Goal: Communication & Community: Share content

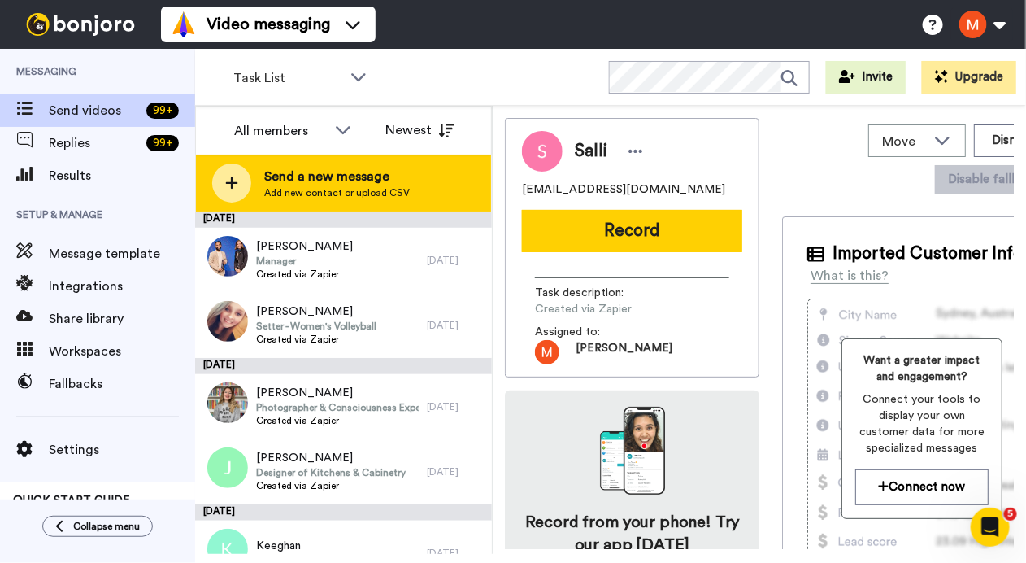
click at [326, 185] on span "Send a new message" at bounding box center [337, 177] width 146 height 20
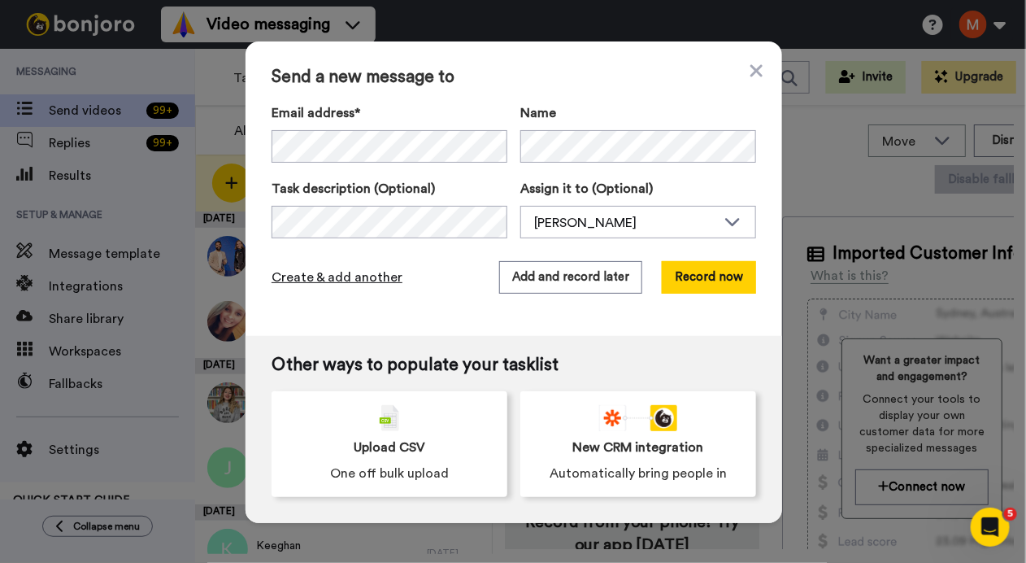
click at [343, 278] on span "Create & add another" at bounding box center [337, 278] width 131 height 20
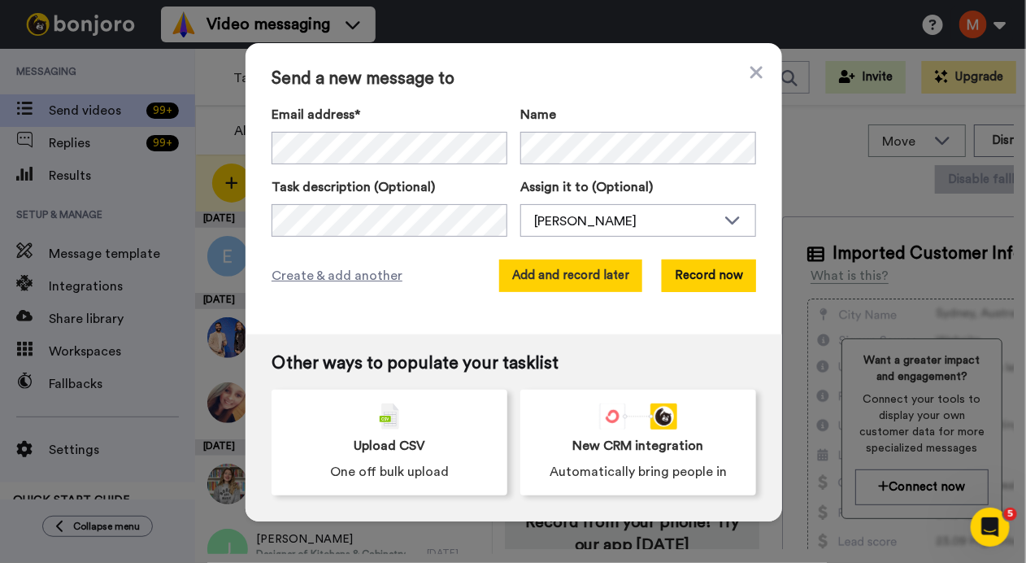
click at [564, 266] on button "Add and record later" at bounding box center [570, 275] width 143 height 33
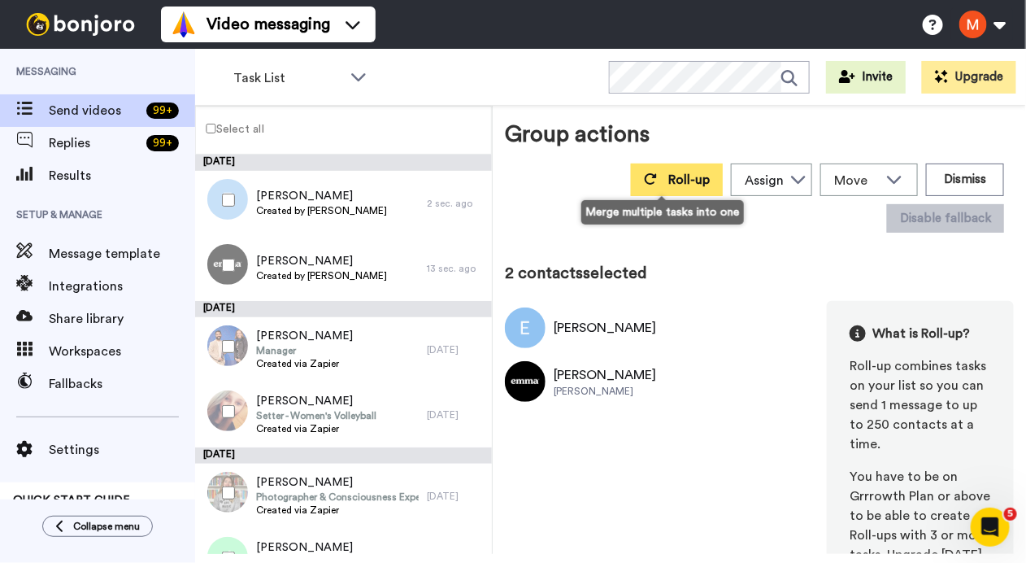
click at [668, 180] on span "Roll-up" at bounding box center [688, 179] width 41 height 13
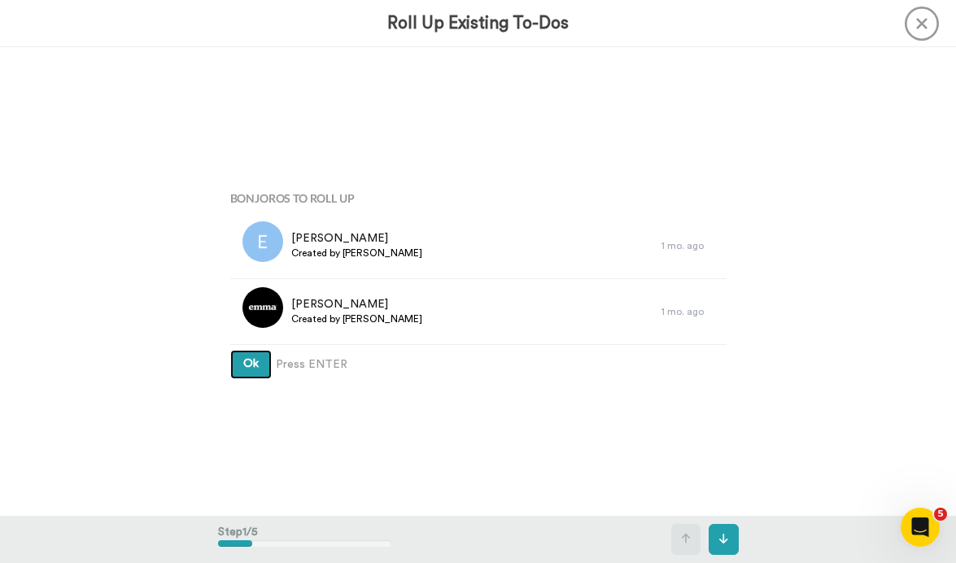
click at [230, 371] on button "Ok" at bounding box center [250, 364] width 41 height 29
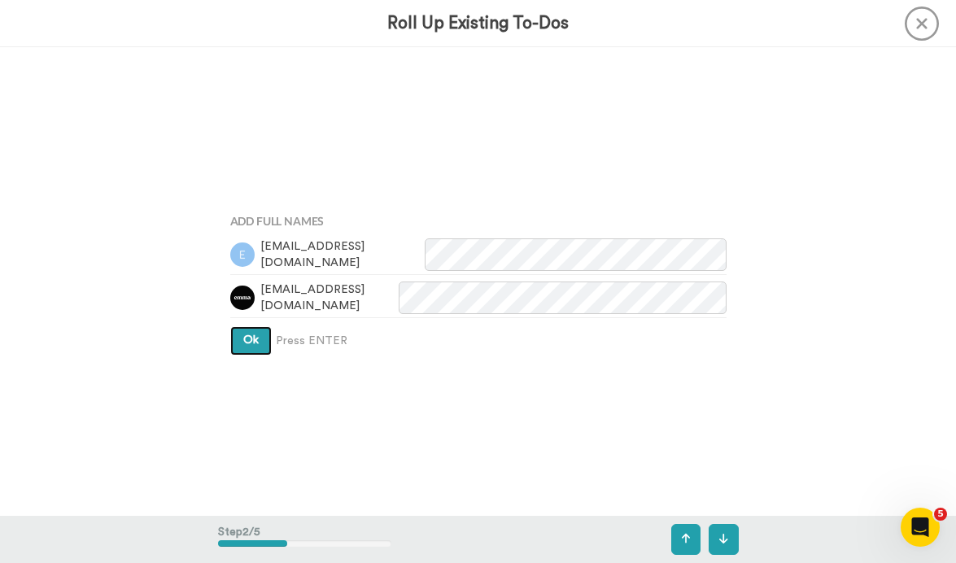
click at [237, 346] on button "Ok" at bounding box center [250, 340] width 41 height 29
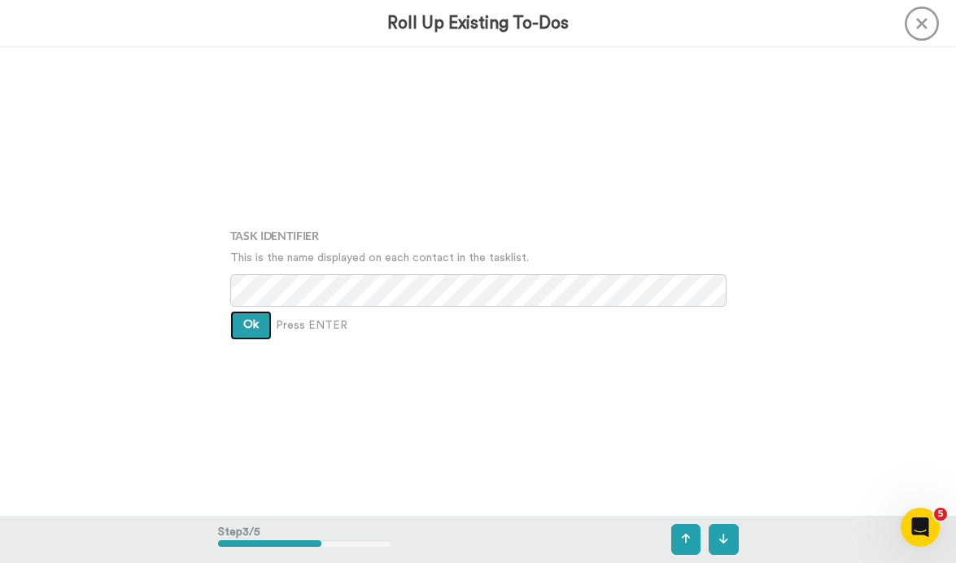
click at [243, 321] on span "Ok" at bounding box center [250, 324] width 15 height 11
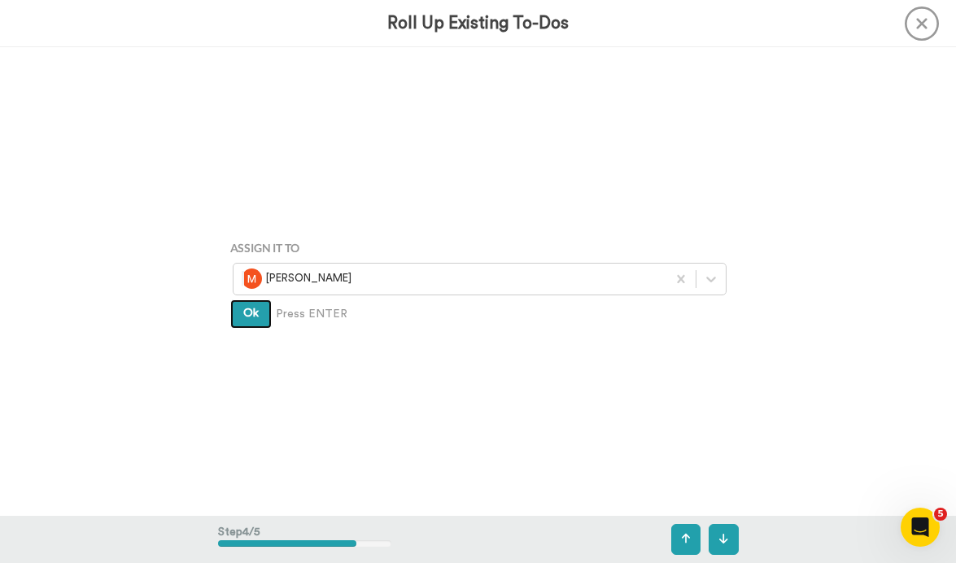
click at [243, 310] on span "Ok" at bounding box center [250, 312] width 15 height 11
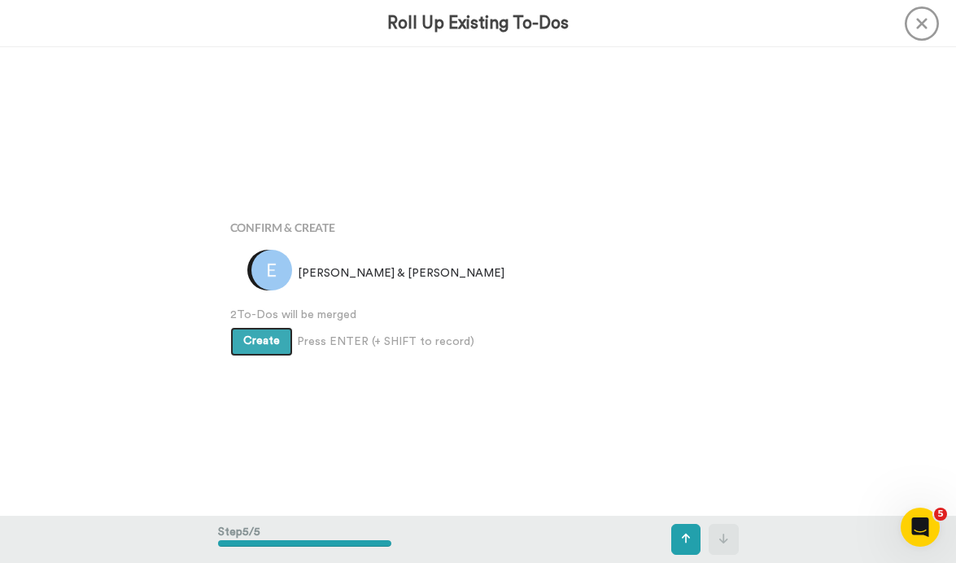
scroll to position [1872, 0]
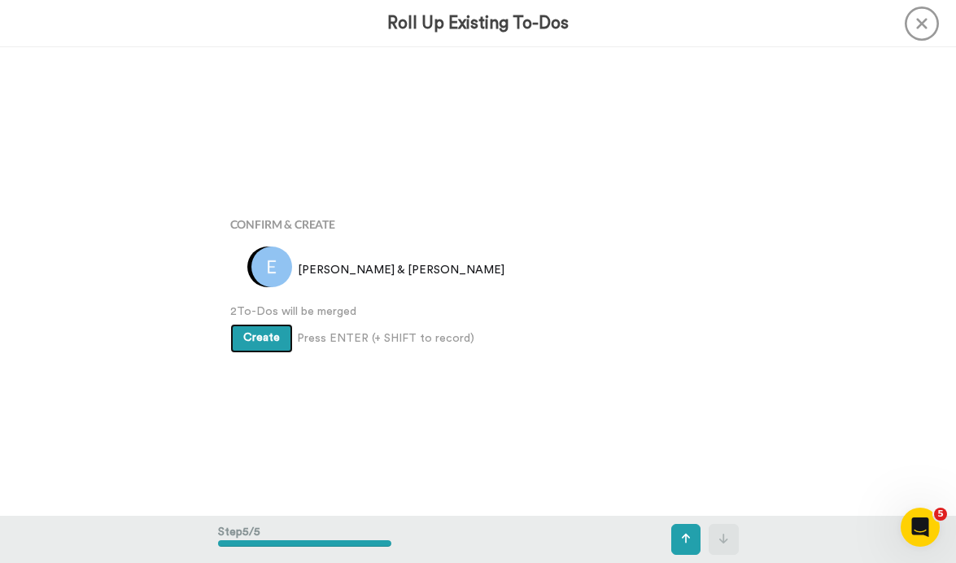
click at [252, 328] on button "Create" at bounding box center [261, 338] width 63 height 29
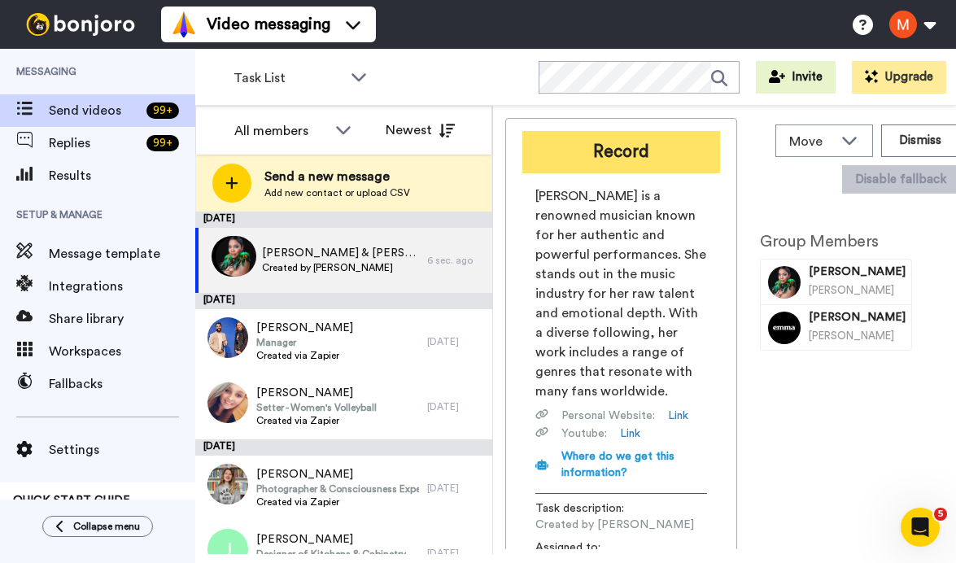
click at [611, 163] on button "Record" at bounding box center [621, 152] width 198 height 42
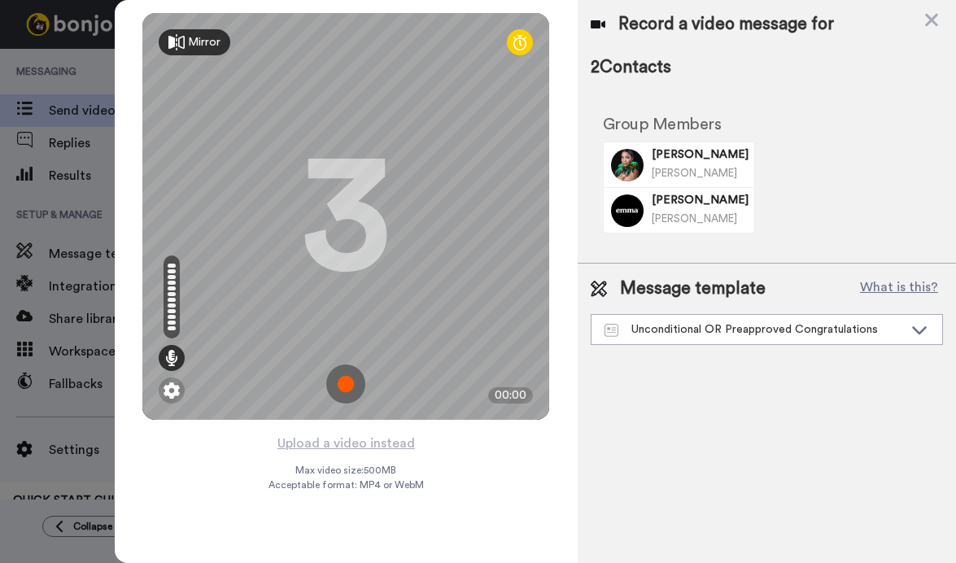
click at [337, 390] on img at bounding box center [345, 383] width 39 height 39
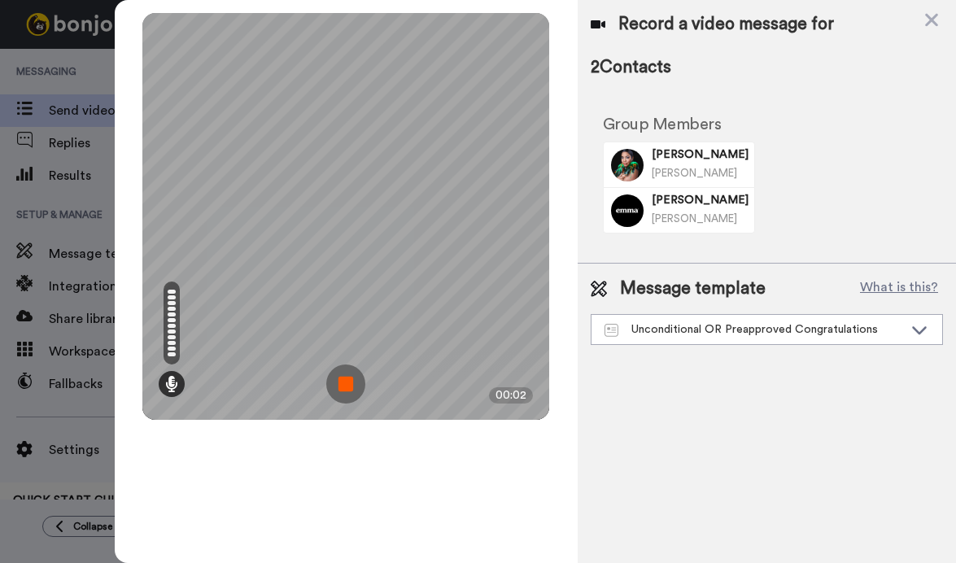
click at [343, 381] on img at bounding box center [345, 383] width 39 height 39
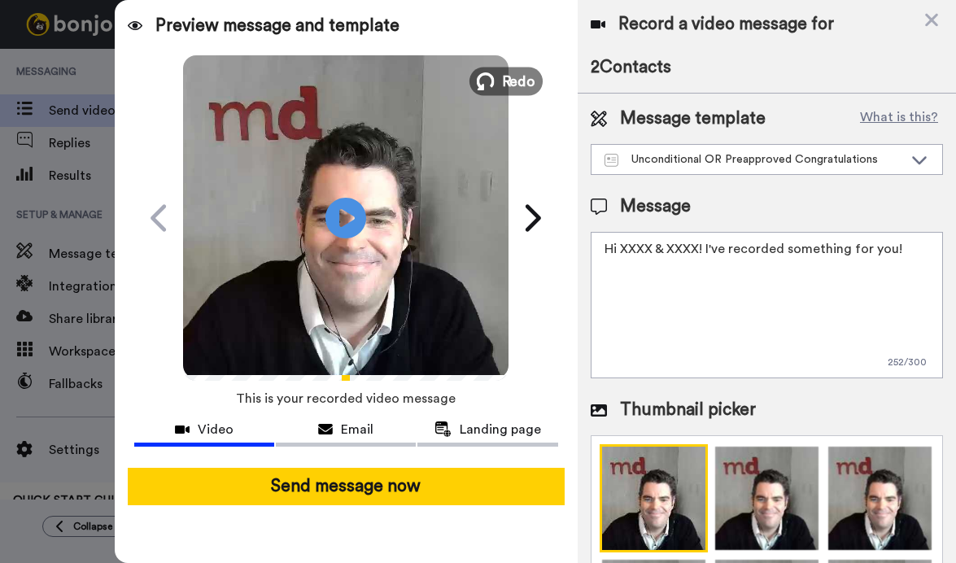
click at [523, 80] on span "Redo" at bounding box center [519, 80] width 34 height 21
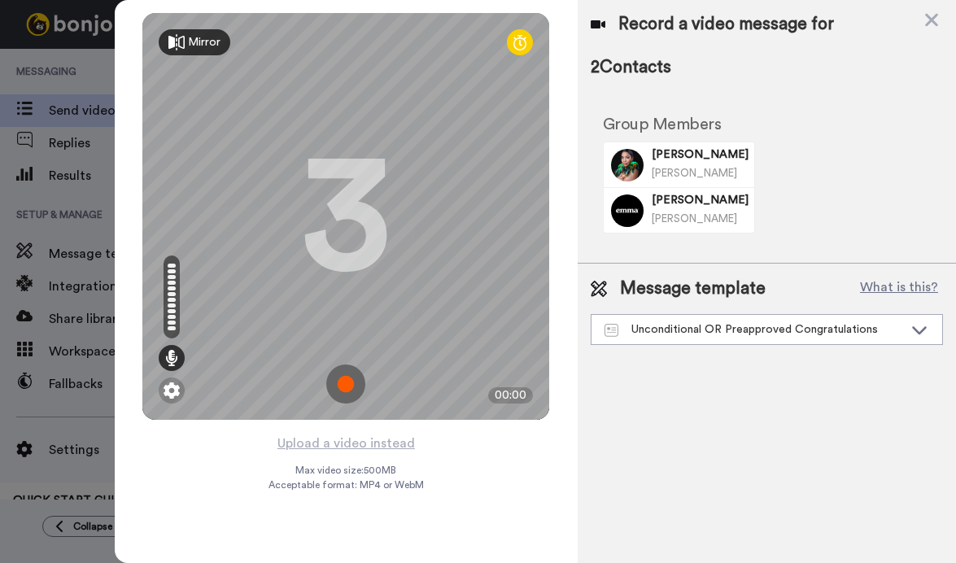
click at [342, 379] on img at bounding box center [345, 383] width 39 height 39
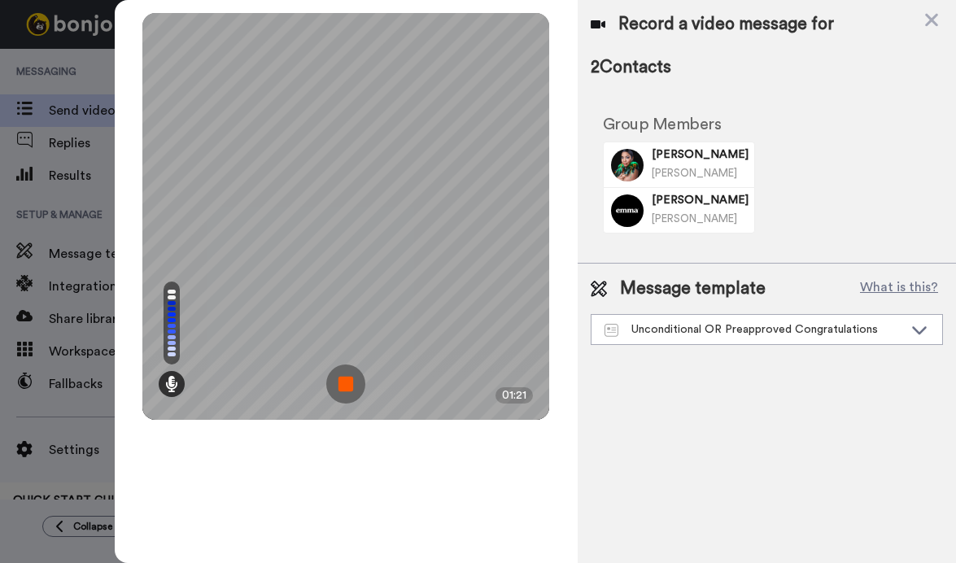
click at [342, 379] on img at bounding box center [345, 383] width 39 height 39
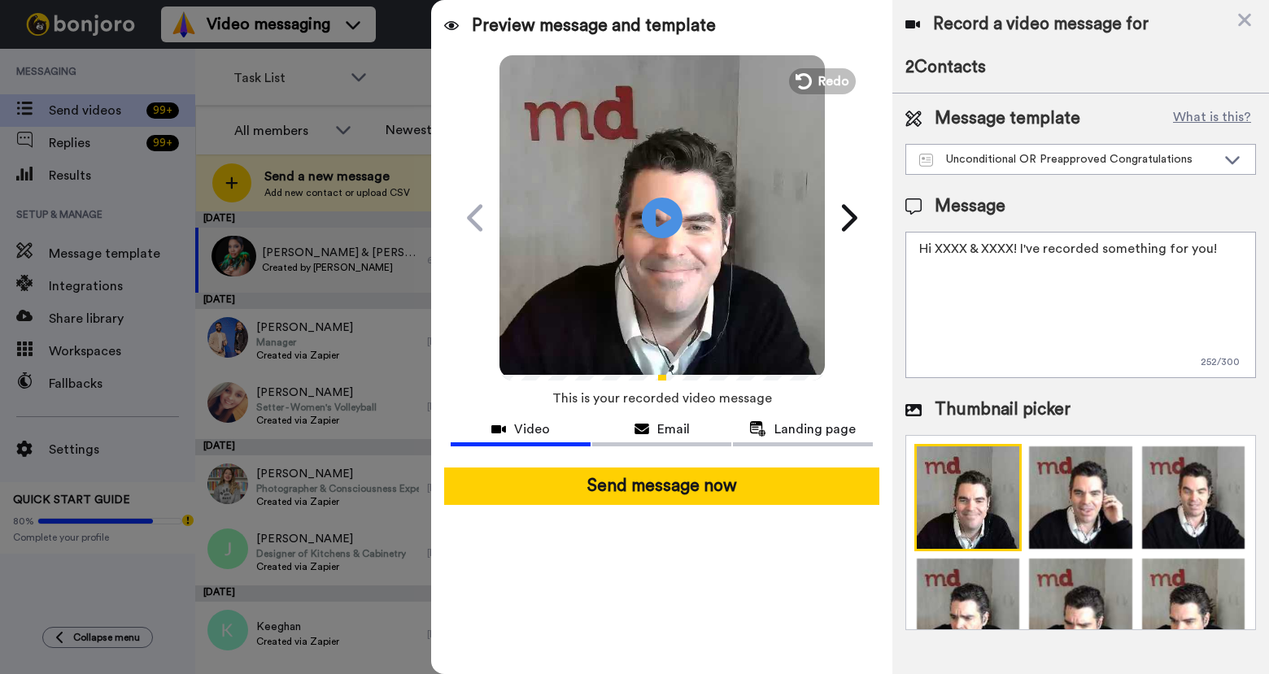
drag, startPoint x: 1010, startPoint y: 239, endPoint x: 938, endPoint y: 239, distance: 72.4
click at [938, 239] on textarea "Hi XXXX & XXXX! I've recorded something for you!" at bounding box center [1080, 305] width 351 height 146
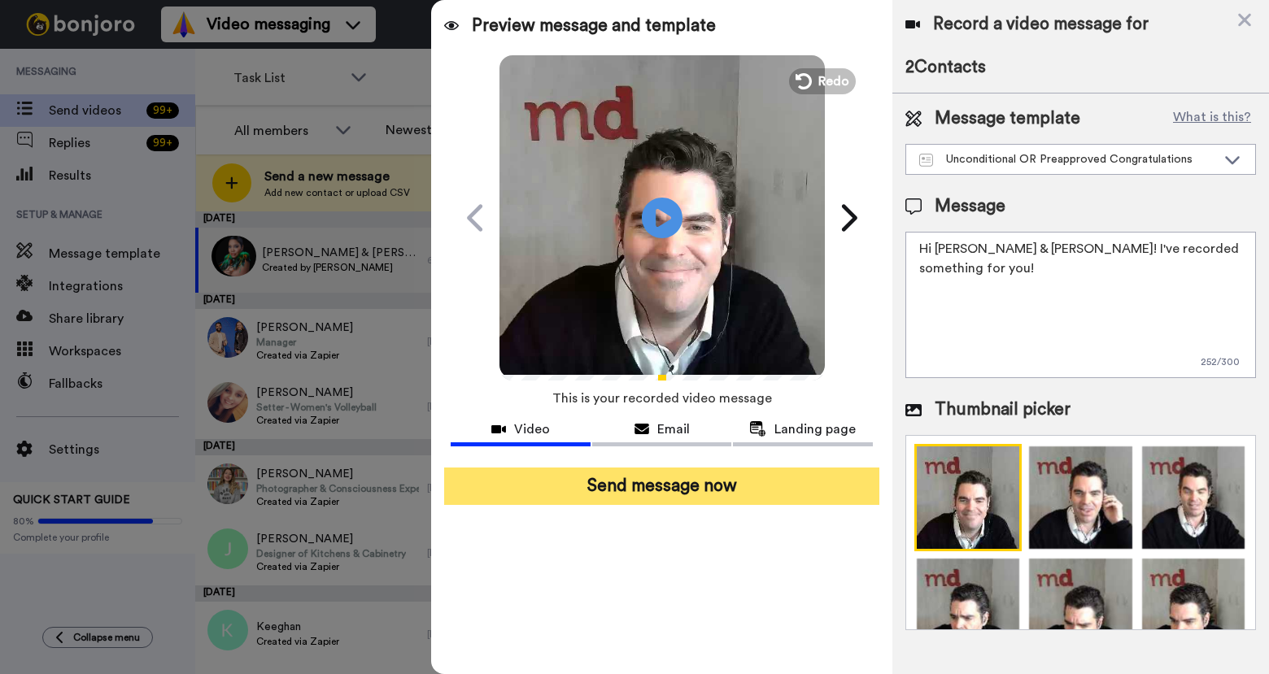
type textarea "Hi [PERSON_NAME] & [PERSON_NAME]! I've recorded something for you!"
click at [767, 489] on button "Send message now" at bounding box center [661, 486] width 434 height 37
